Goal: Navigation & Orientation: Go to known website

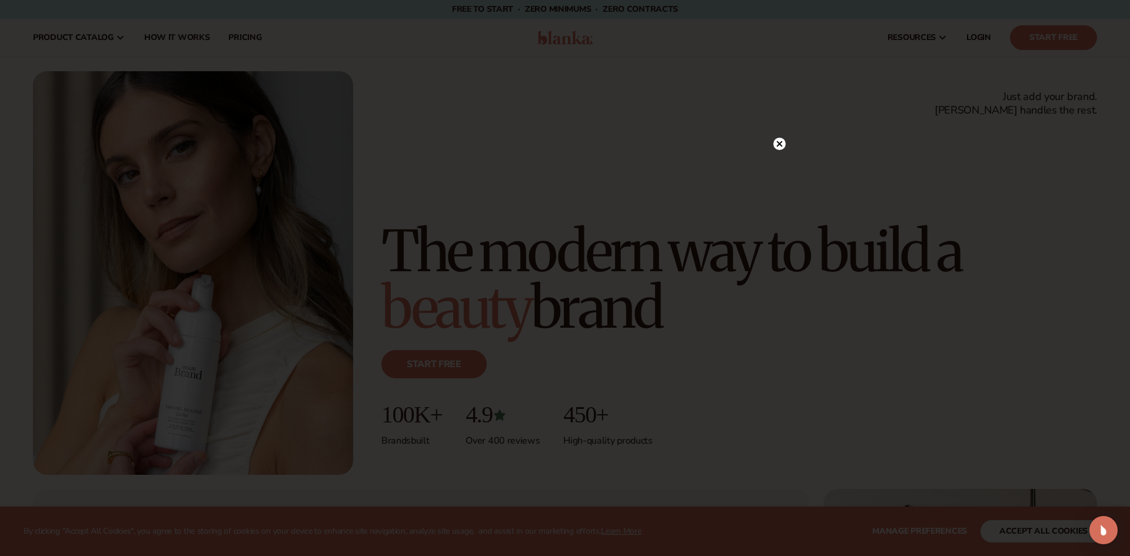
click at [778, 140] on circle at bounding box center [779, 144] width 12 height 12
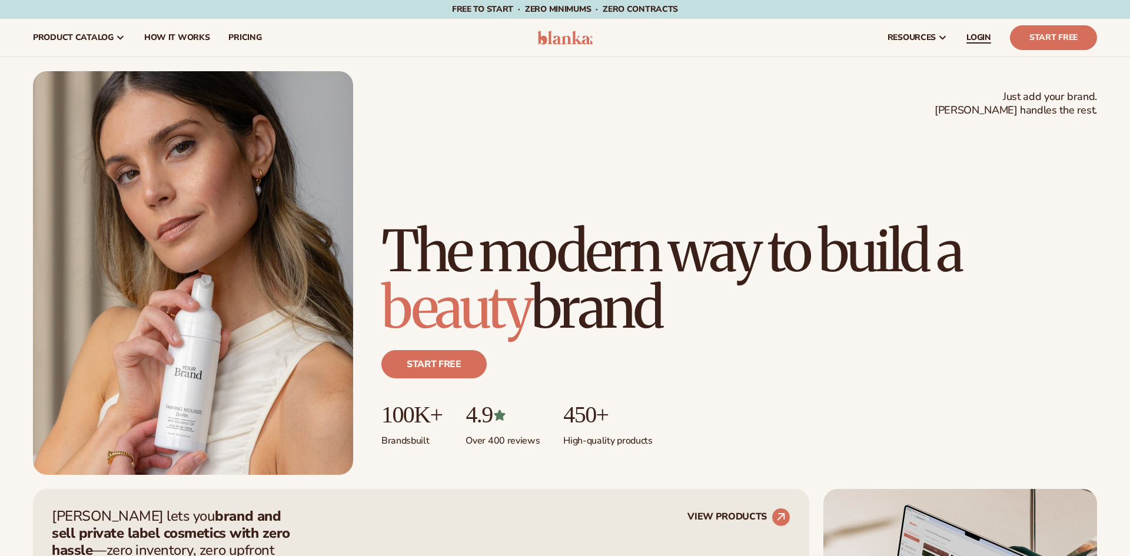
click at [985, 40] on span "LOGIN" at bounding box center [978, 37] width 25 height 9
click at [962, 40] on link "LOGIN" at bounding box center [979, 38] width 44 height 38
